Goal: Find specific page/section: Find specific page/section

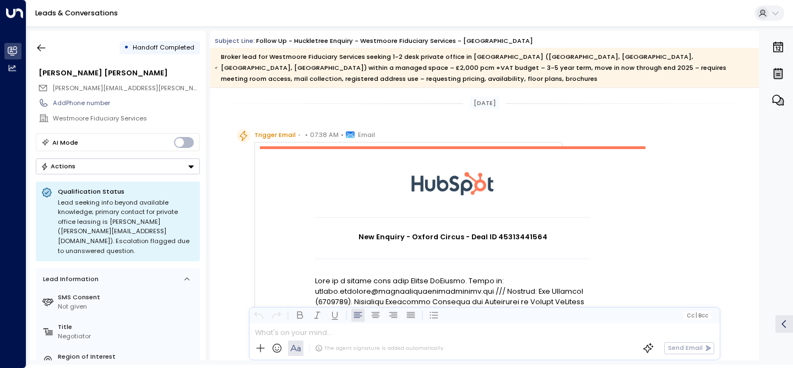
scroll to position [199, 0]
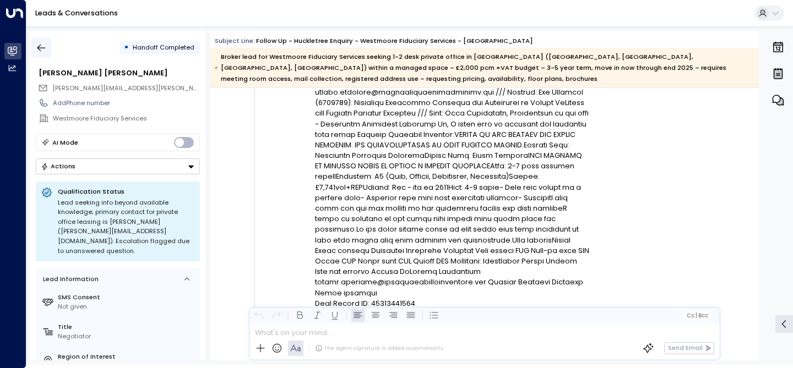
click at [42, 52] on icon "button" at bounding box center [41, 47] width 11 height 11
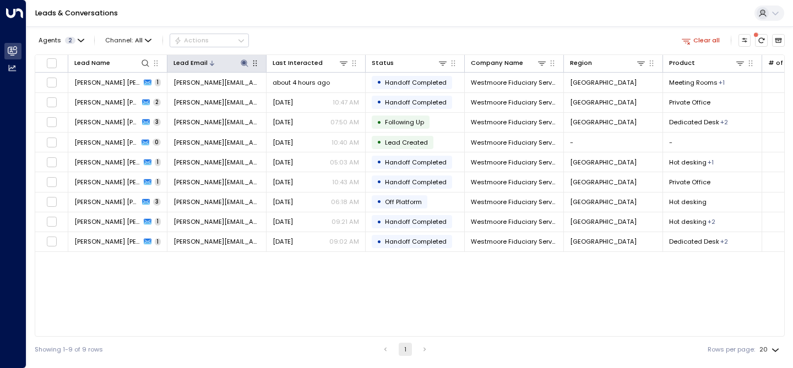
click at [247, 63] on icon at bounding box center [244, 63] width 9 height 9
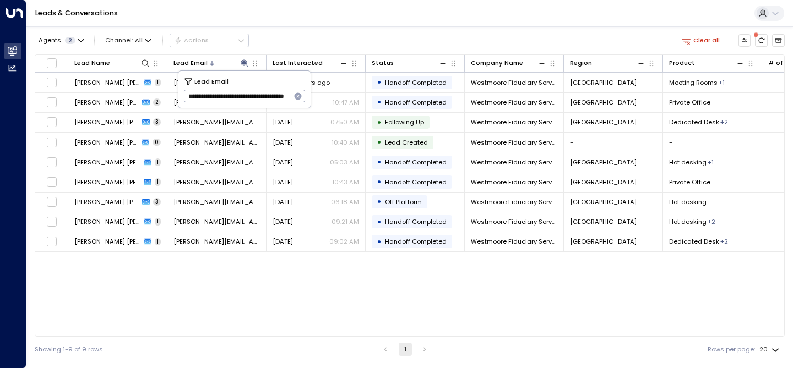
scroll to position [0, 53]
click at [298, 97] on icon "button" at bounding box center [298, 96] width 9 height 9
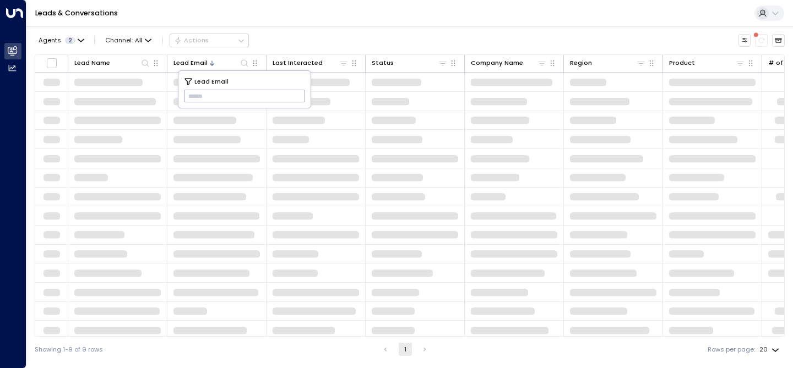
click at [259, 98] on input "text" at bounding box center [245, 97] width 122 height 18
paste input "**********"
type input "**********"
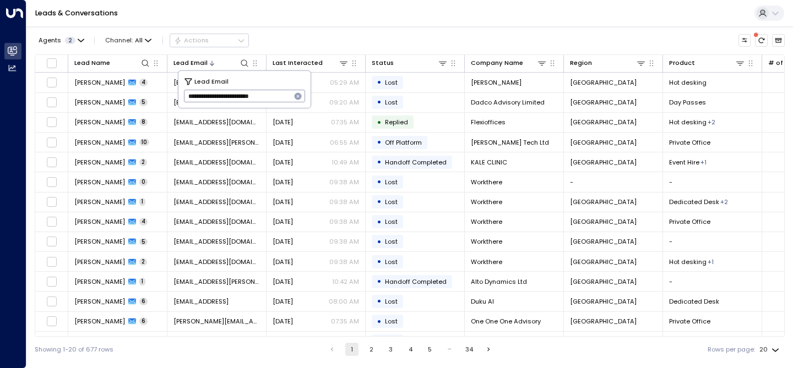
click at [365, 19] on div "Leads & Conversations" at bounding box center [409, 13] width 767 height 27
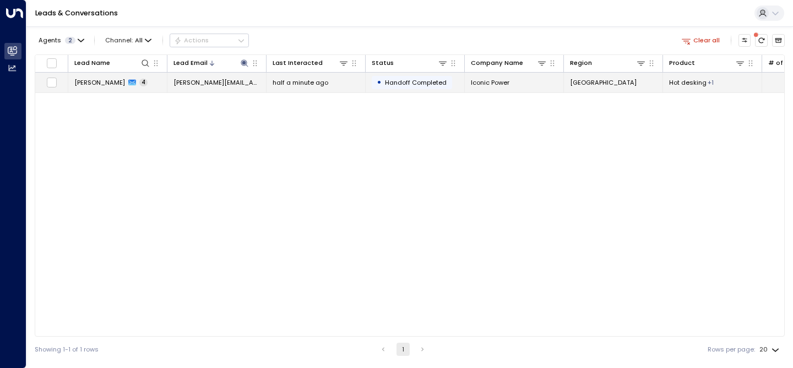
click at [84, 80] on span "[PERSON_NAME]" at bounding box center [99, 82] width 51 height 9
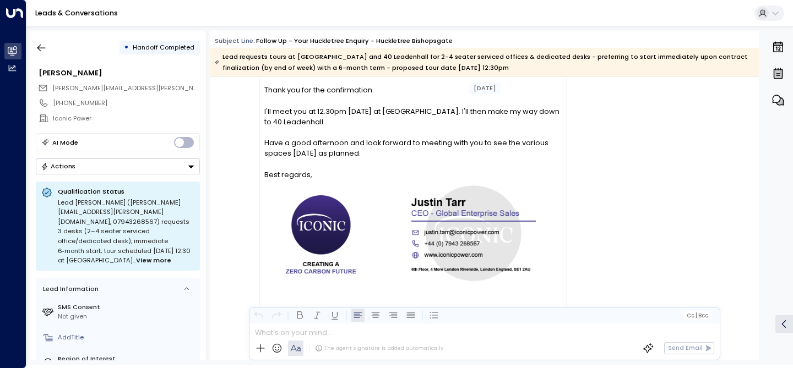
scroll to position [1923, 0]
